Goal: Task Accomplishment & Management: Manage account settings

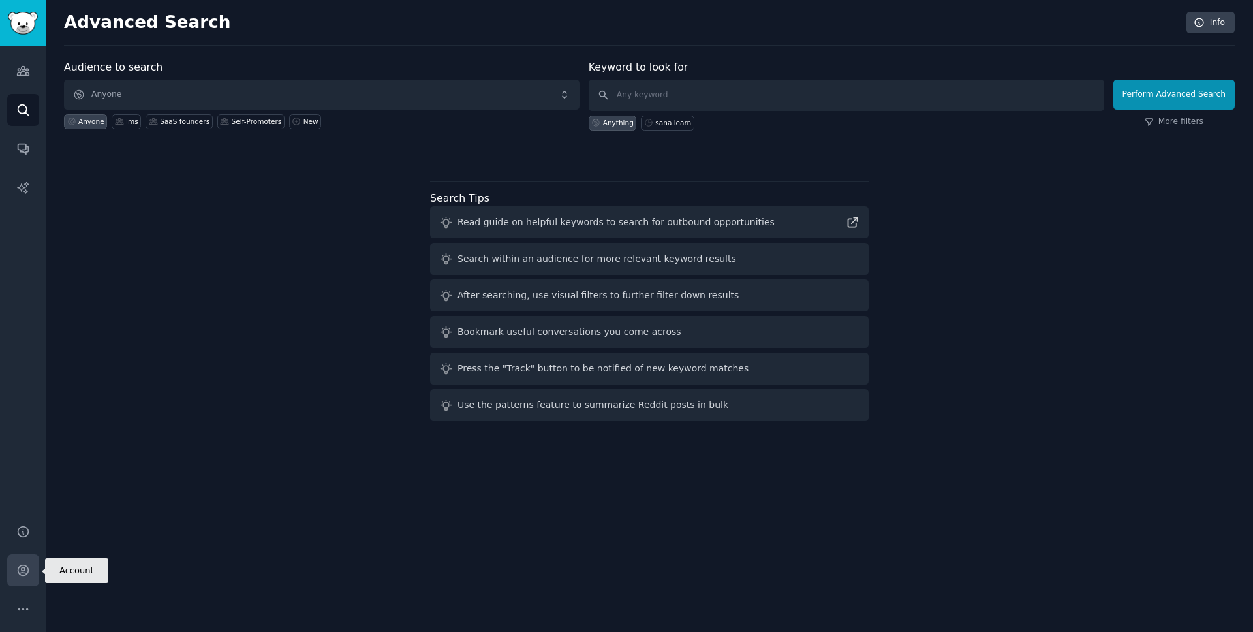
click at [29, 575] on icon "Sidebar" at bounding box center [23, 570] width 14 height 14
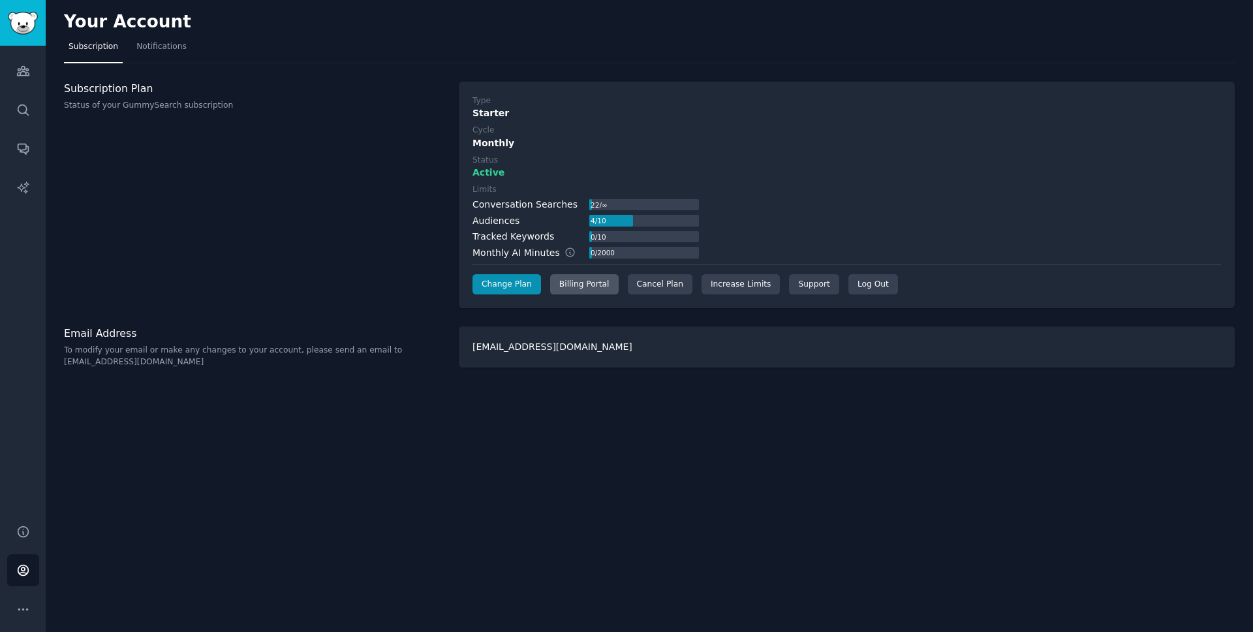
click at [614, 281] on div "Billing Portal" at bounding box center [584, 284] width 69 height 21
click at [634, 279] on div "Cancel Plan" at bounding box center [660, 284] width 65 height 21
click at [651, 281] on div "Cancel Plan" at bounding box center [660, 284] width 65 height 21
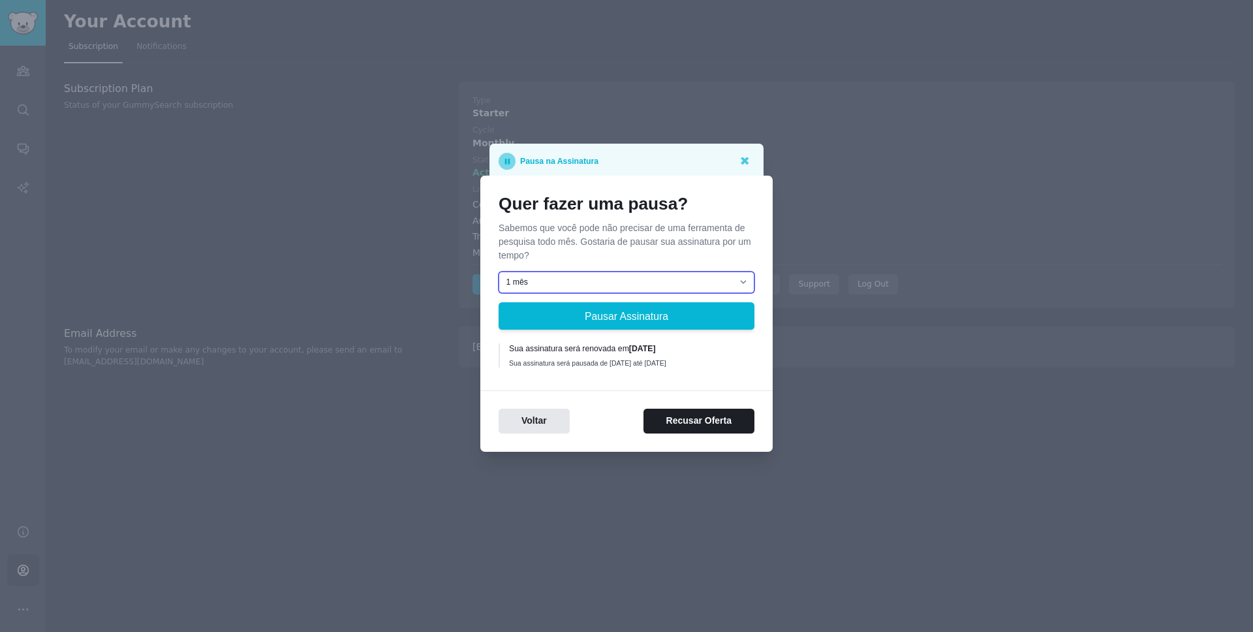
click at [620, 283] on select "1 mês 2 meses 3 meses Escolha uma data personalizada para reiniciar" at bounding box center [627, 283] width 256 height 22
click at [594, 280] on select "1 mês 2 meses 3 meses Escolha uma data personalizada para reiniciar" at bounding box center [627, 283] width 256 height 22
click at [499, 272] on select "1 mês 2 meses 3 meses Escolha uma data personalizada para reiniciar" at bounding box center [627, 283] width 256 height 22
click at [594, 278] on select "1 mês 2 meses 3 meses Escolha uma data personalizada para reiniciar" at bounding box center [627, 283] width 256 height 22
drag, startPoint x: 670, startPoint y: 347, endPoint x: 583, endPoint y: 368, distance: 90.1
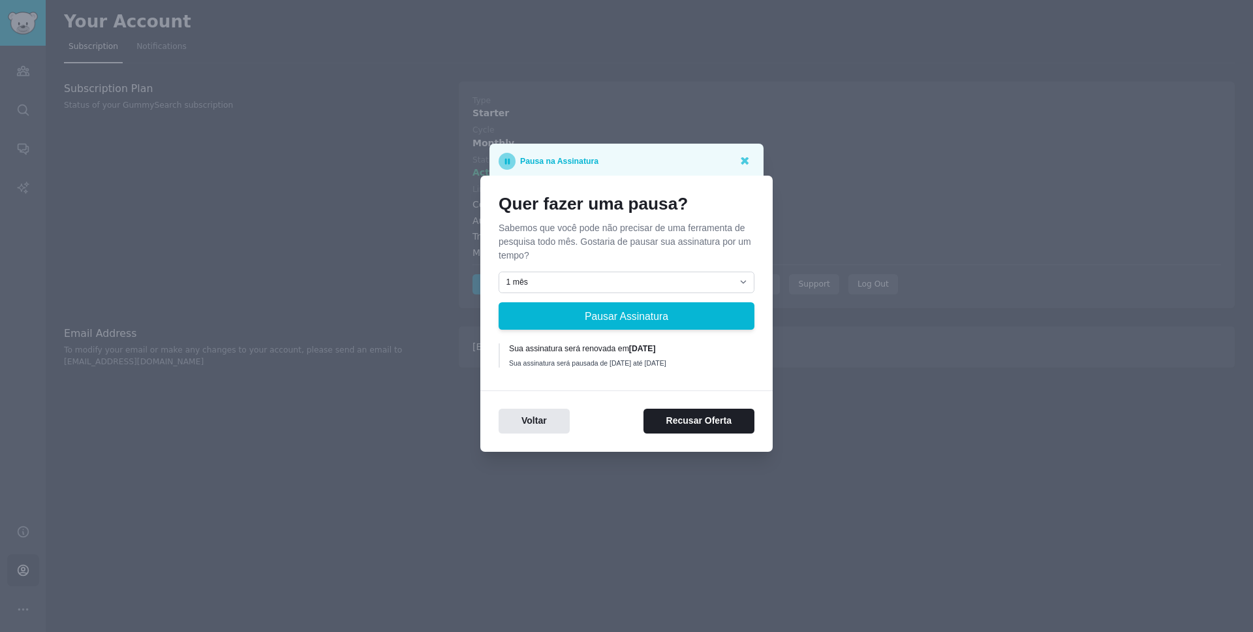
click at [583, 367] on div "Sua assinatura será renovada em [DATE] Sua assinatura será pausada de [DATE] at…" at bounding box center [627, 355] width 236 height 24
drag, startPoint x: 583, startPoint y: 368, endPoint x: 671, endPoint y: 381, distance: 89.0
click at [584, 367] on div "Sua assinatura será pausada de [DATE] até [DATE]" at bounding box center [627, 362] width 236 height 9
drag, startPoint x: 603, startPoint y: 372, endPoint x: 510, endPoint y: 364, distance: 93.1
click at [509, 366] on div "Sua assinatura será pausada de [DATE] até [DATE]" at bounding box center [627, 362] width 236 height 9
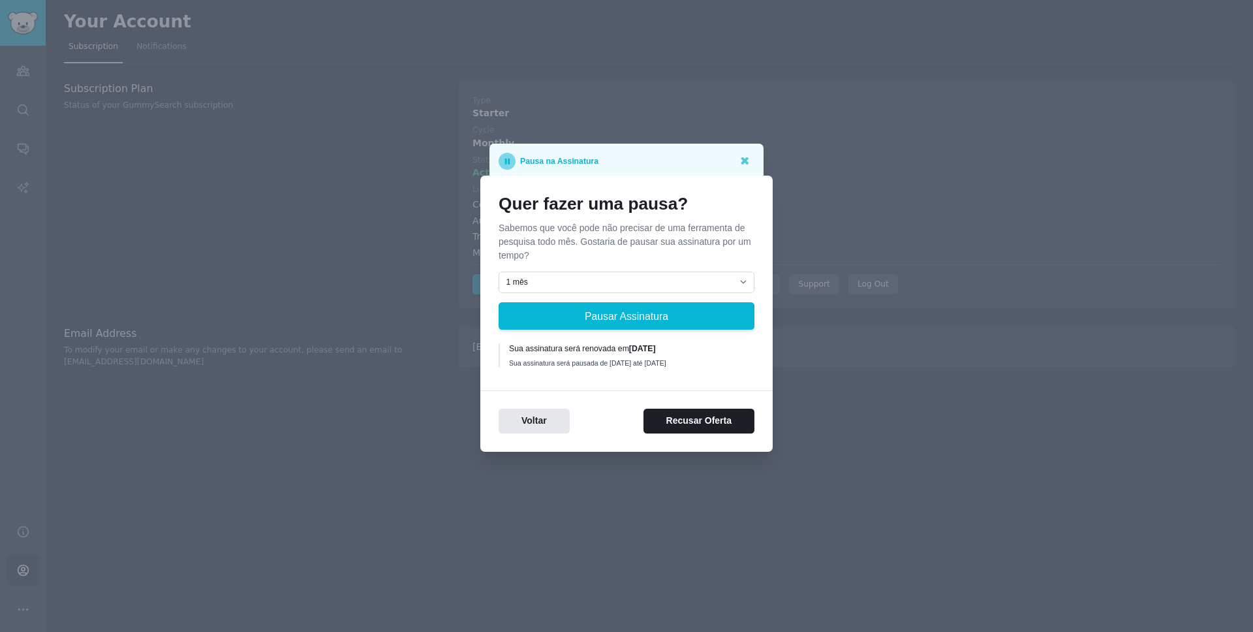
click at [720, 358] on div "Sua assinatura será pausada de [DATE] até [DATE]" at bounding box center [627, 362] width 236 height 9
click at [687, 429] on button "Recusar Oferta" at bounding box center [699, 421] width 111 height 25
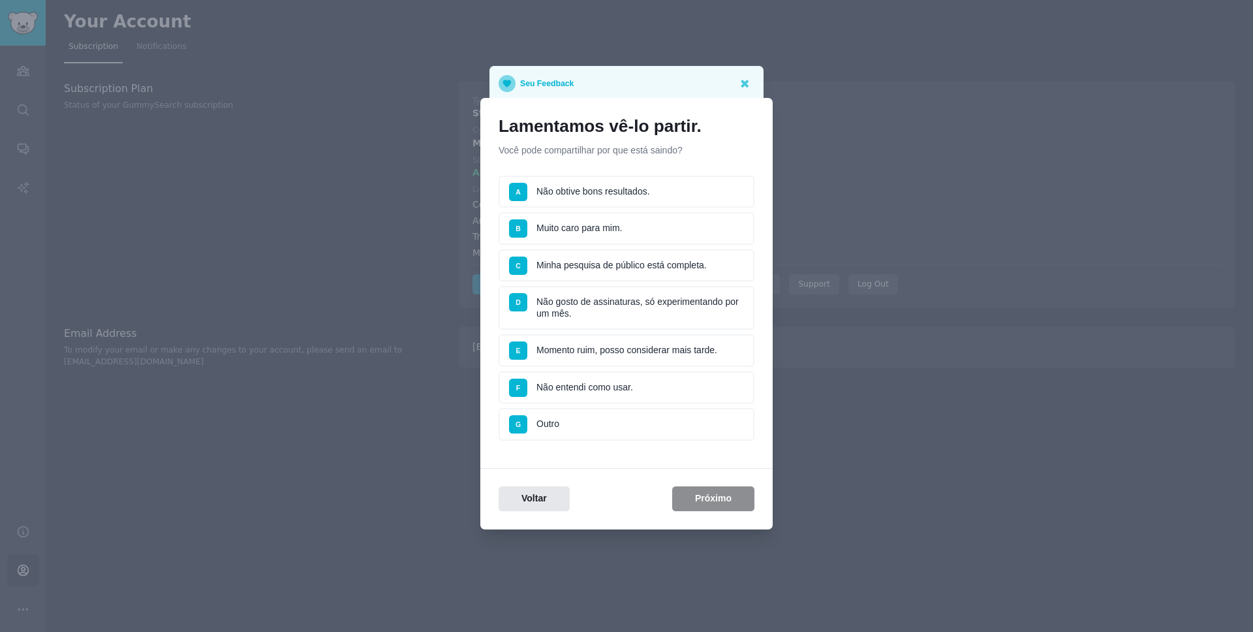
click at [582, 227] on li "B Muito caro para mim." at bounding box center [627, 228] width 256 height 33
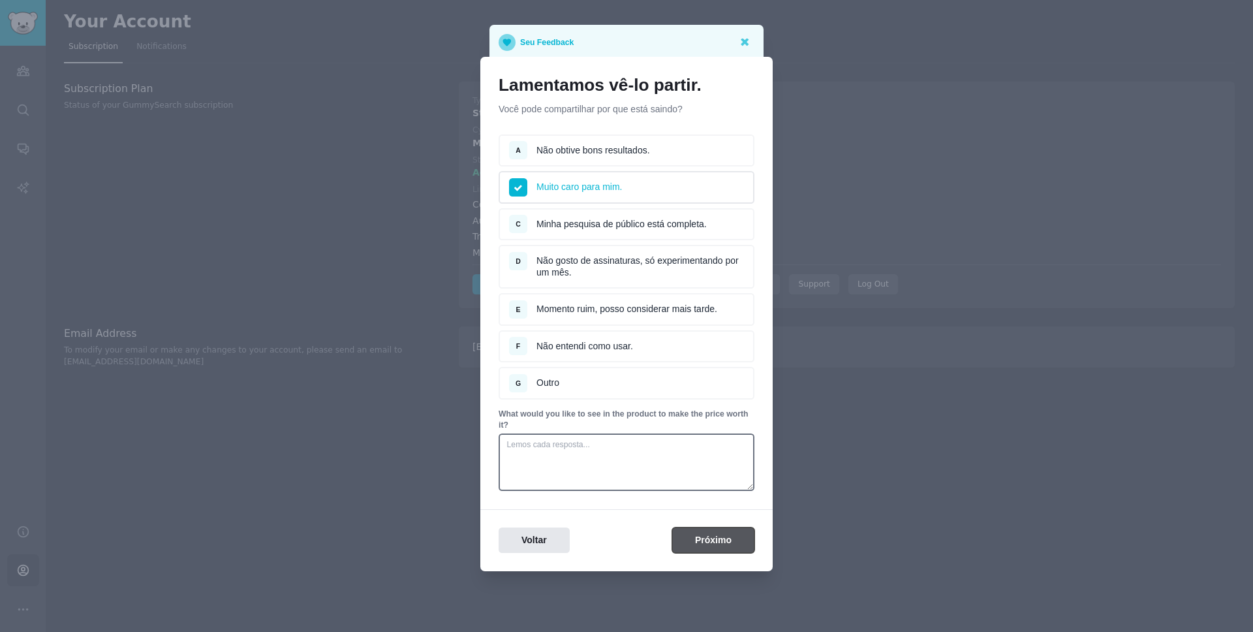
click at [706, 543] on button "Próximo" at bounding box center [713, 539] width 82 height 25
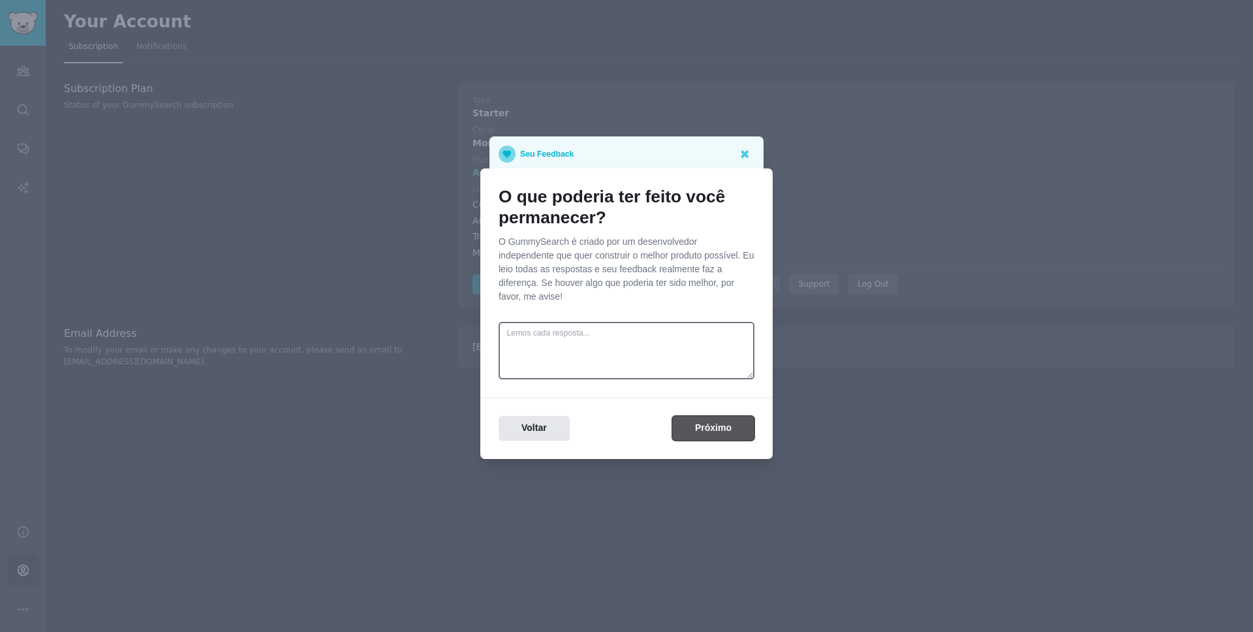
click at [701, 433] on button "Próximo" at bounding box center [713, 428] width 82 height 25
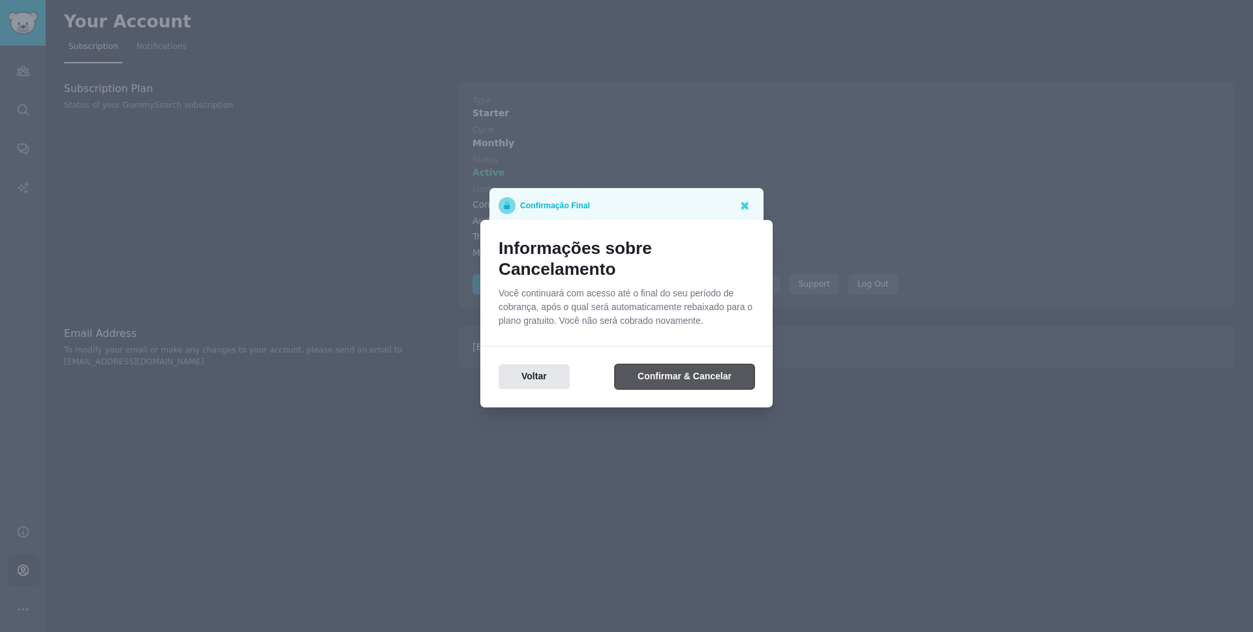
click at [686, 380] on button "Confirmar & Cancelar" at bounding box center [685, 376] width 140 height 25
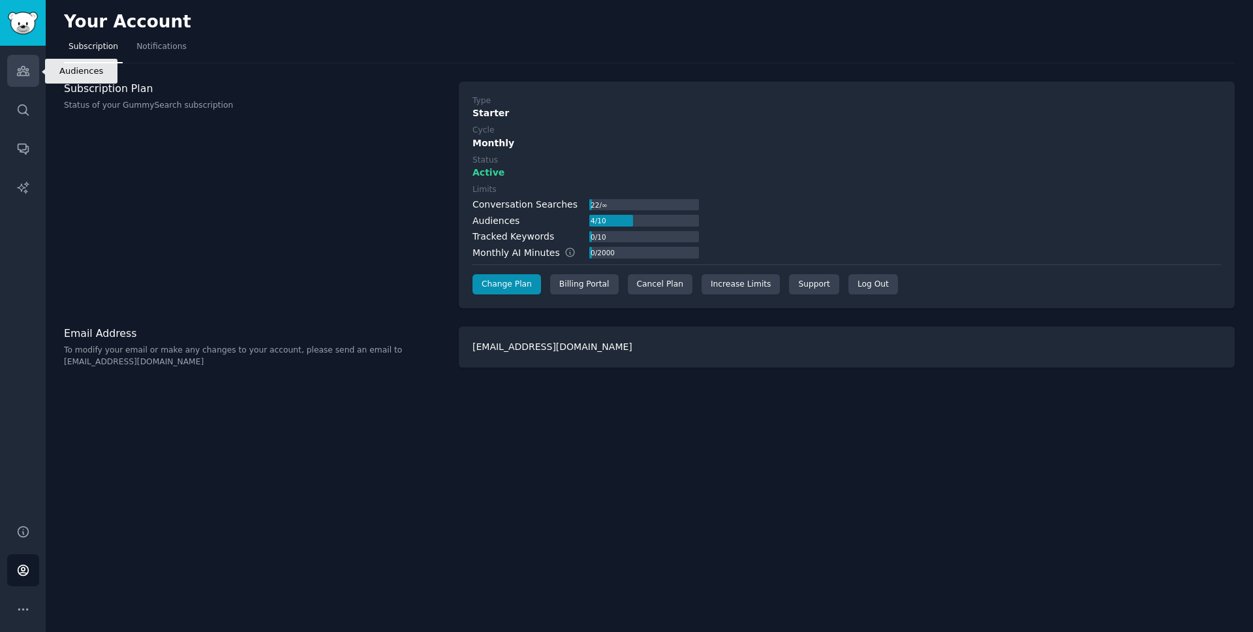
click at [23, 68] on icon "Sidebar" at bounding box center [23, 71] width 14 height 14
